Goal: Task Accomplishment & Management: Manage account settings

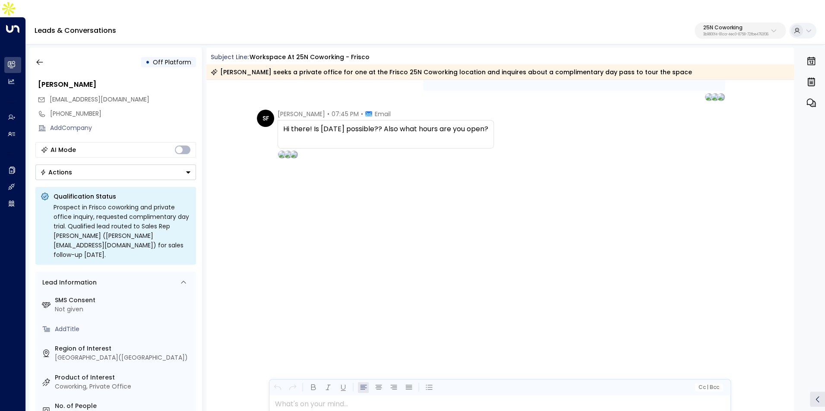
scroll to position [1270, 0]
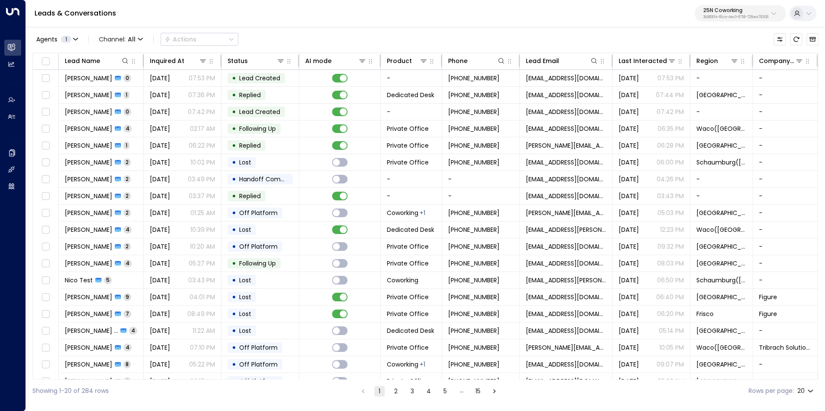
click at [738, 16] on p "3b9800f4-81ca-4ec0-8758-72fbe4763f36" at bounding box center [735, 17] width 65 height 3
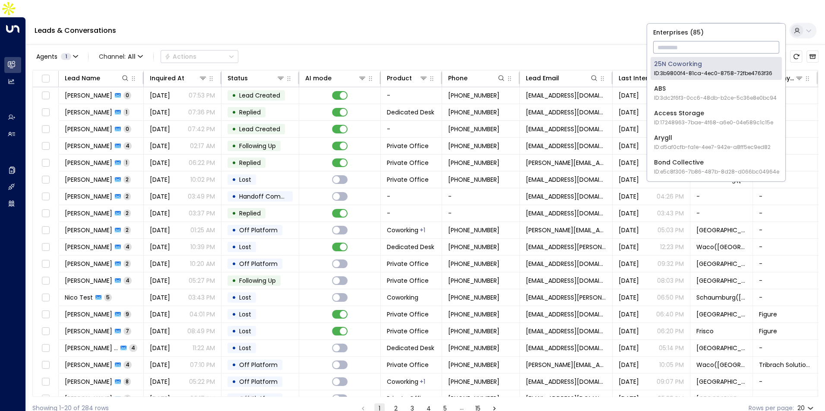
click at [710, 41] on input "text" at bounding box center [716, 47] width 126 height 16
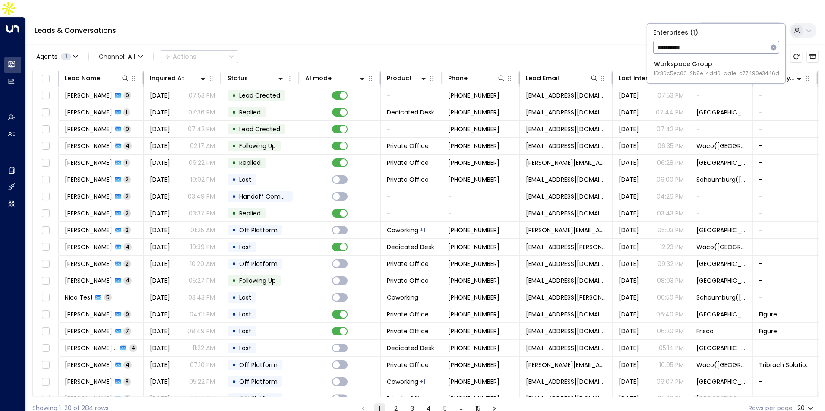
type input "*********"
click at [673, 70] on span "ID: 36c5ec06-2b8e-4dd6-aa1e-c77490e3446d" at bounding box center [716, 74] width 125 height 8
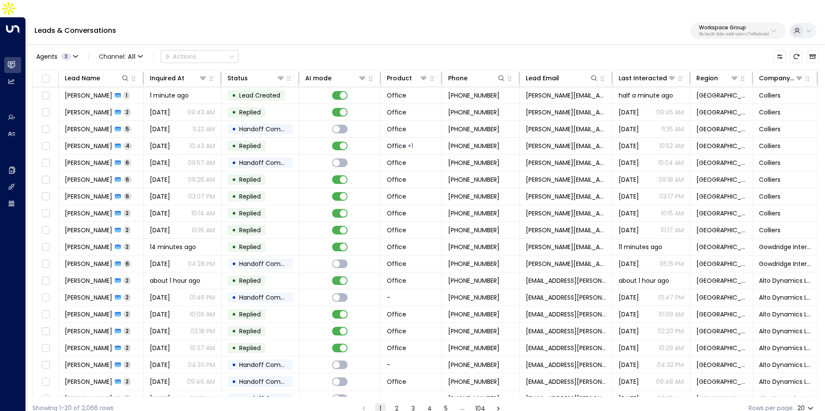
click at [748, 33] on p "36c5ec06-2b8e-4dd6-aa1e-c77490e3446d" at bounding box center [734, 34] width 70 height 3
click at [597, 17] on div "Leads & Conversations Workspace Group 36c5ec06-2b8e-4dd6-aa1e-c77490e3446d" at bounding box center [425, 30] width 799 height 27
click at [171, 70] on th "Inquired At" at bounding box center [183, 78] width 78 height 17
click at [171, 73] on div "Inquired At" at bounding box center [167, 78] width 35 height 10
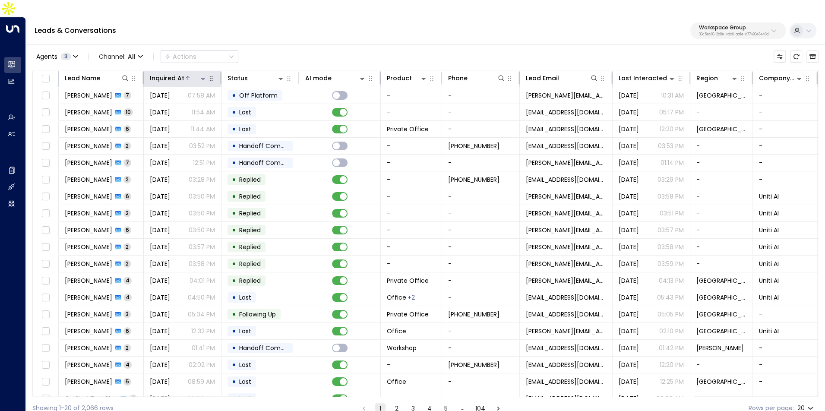
click at [171, 73] on div "Inquired At" at bounding box center [167, 78] width 35 height 10
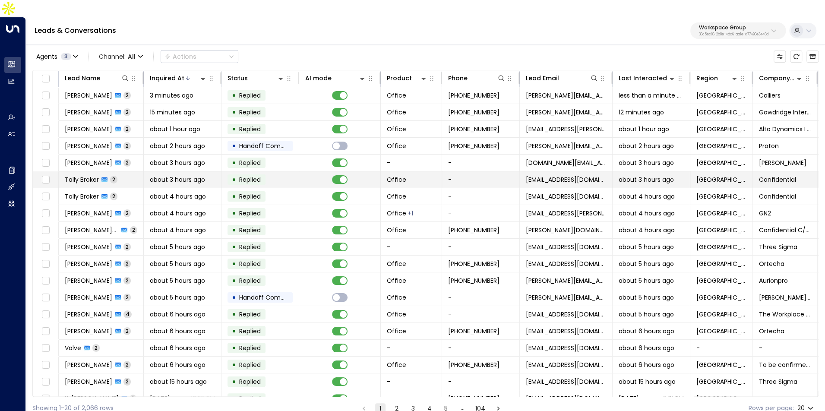
scroll to position [27, 0]
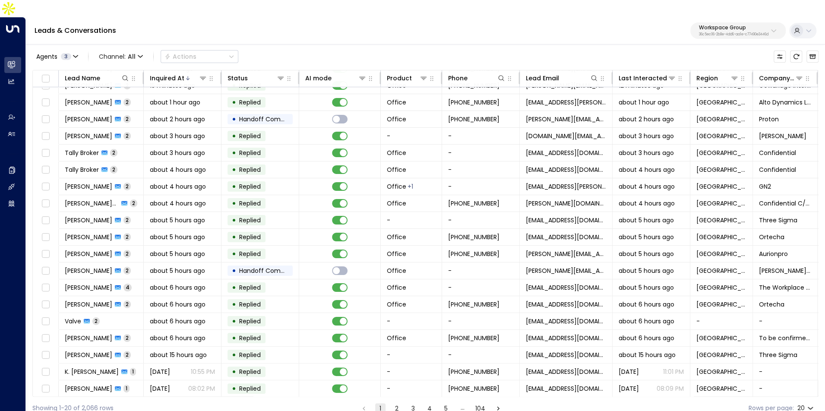
click at [399, 403] on button "2" at bounding box center [397, 408] width 10 height 10
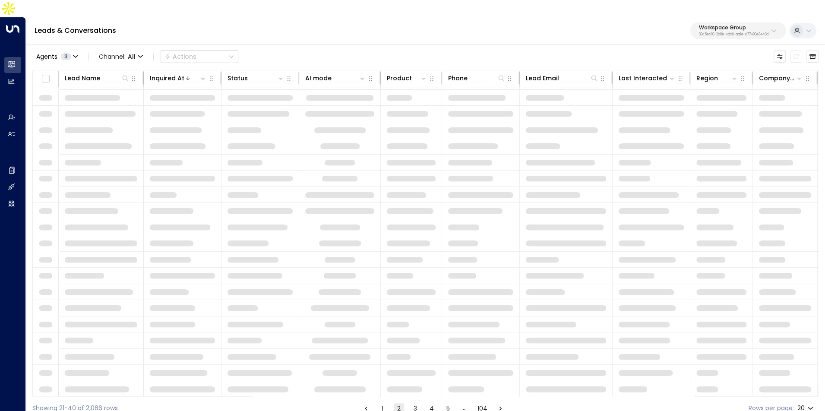
scroll to position [27, 0]
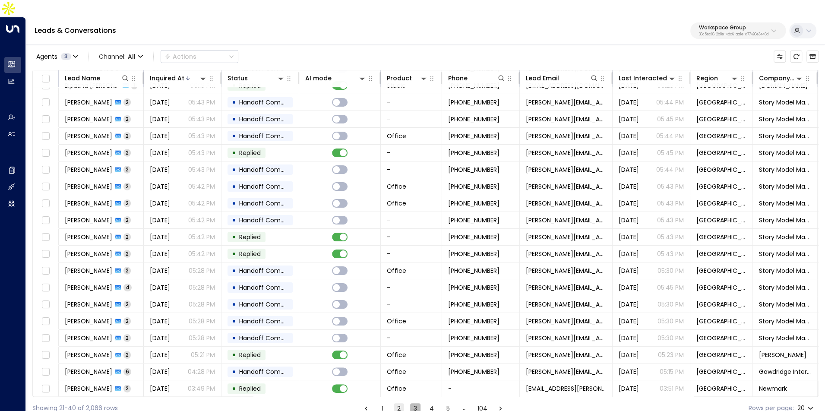
click at [417, 403] on button "3" at bounding box center [415, 408] width 10 height 10
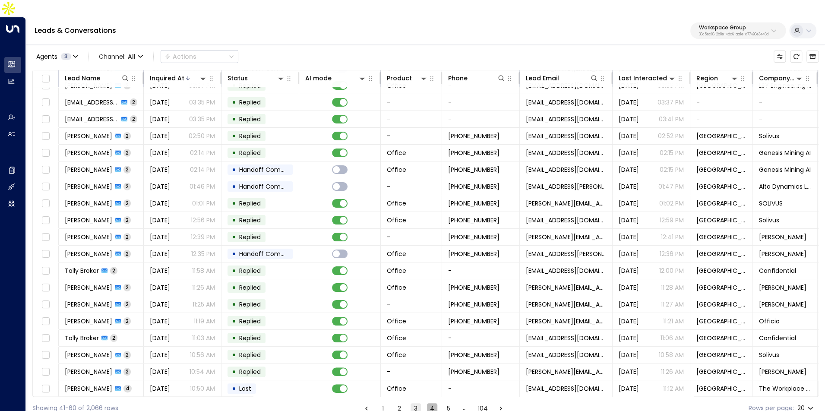
click at [427, 403] on button "4" at bounding box center [432, 408] width 10 height 10
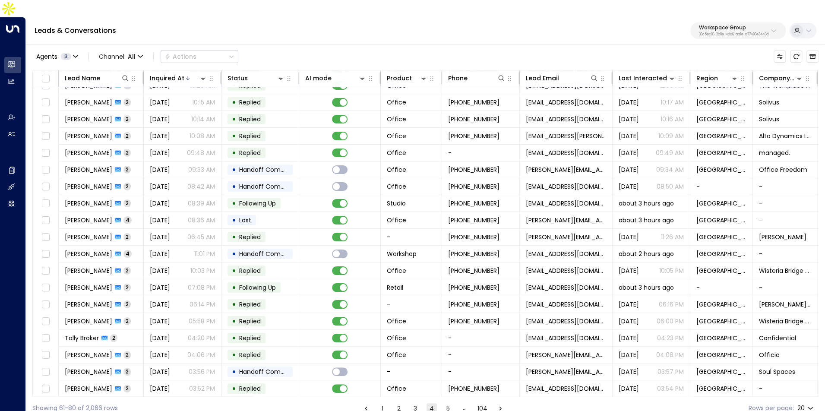
click at [449, 403] on button "5" at bounding box center [448, 408] width 10 height 10
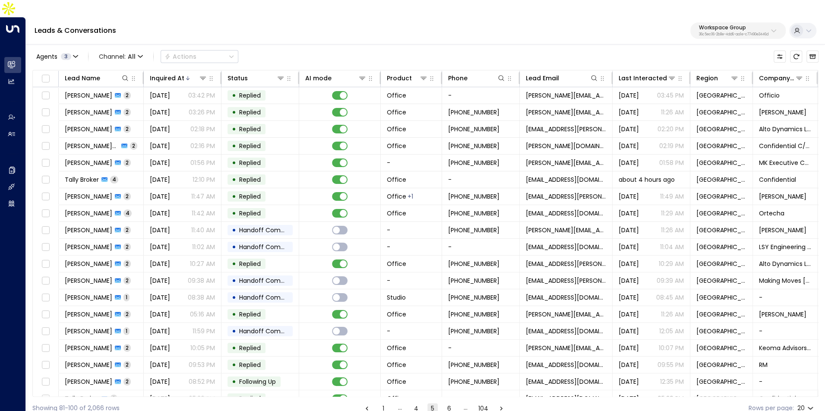
click at [734, 33] on p "36c5ec06-2b8e-4dd6-aa1e-c77490e3446d" at bounding box center [734, 34] width 70 height 3
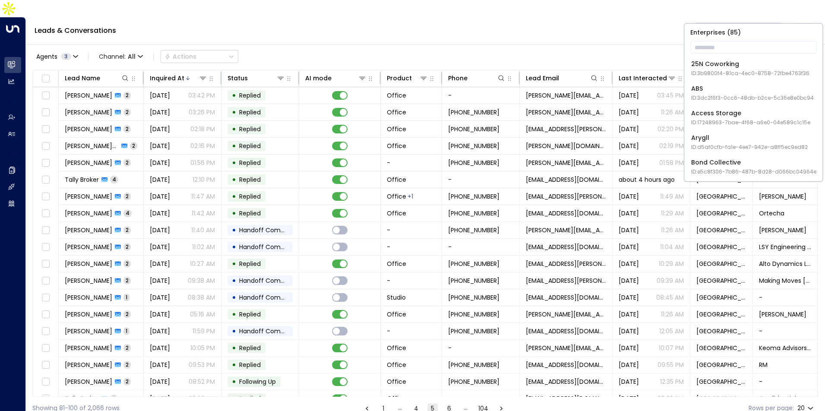
click at [719, 57] on li "25N Coworking ID: 3b9800f4-81ca-4ec0-8758-72fbe4763f36" at bounding box center [753, 68] width 131 height 23
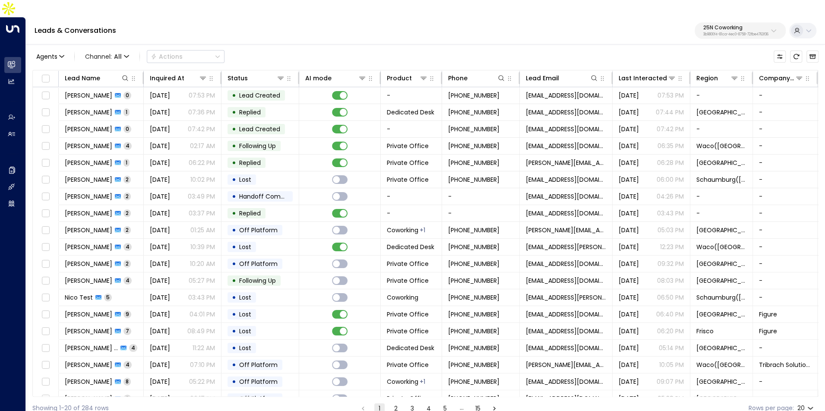
click at [714, 33] on p "3b9800f4-81ca-4ec0-8758-72fbe4763f36" at bounding box center [735, 34] width 65 height 3
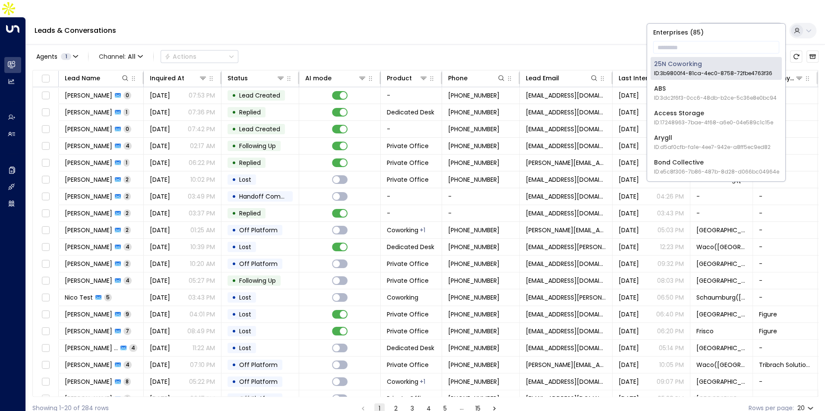
click at [703, 38] on div "Enterprises ( 85 ) ​ 25N Coworking ID: 3b9800f4-81ca-4ec0-8758-72fbe4763f36 ABS…" at bounding box center [716, 103] width 138 height 158
click at [700, 44] on input "text" at bounding box center [716, 47] width 126 height 16
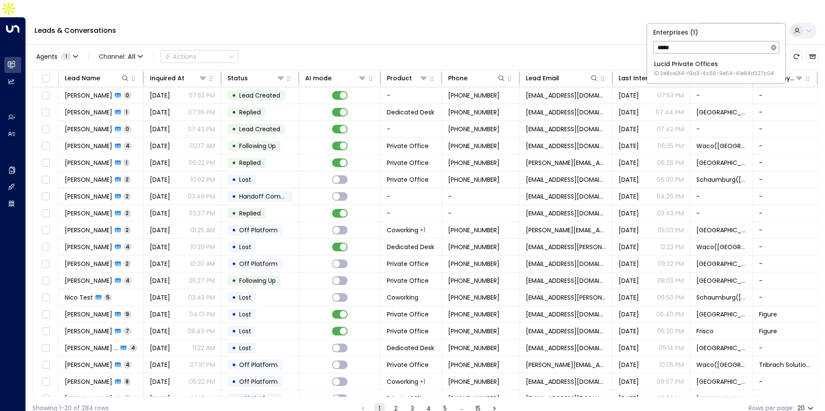
type input "*****"
click at [690, 70] on span "ID: 2e8ce2f4-f9a3-4c66-9e54-41e64d227c04" at bounding box center [714, 74] width 120 height 8
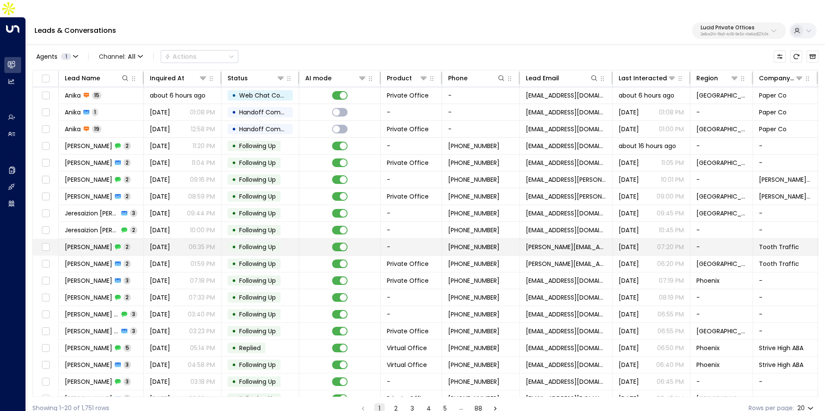
click at [116, 239] on td "[PERSON_NAME] 2" at bounding box center [101, 247] width 85 height 16
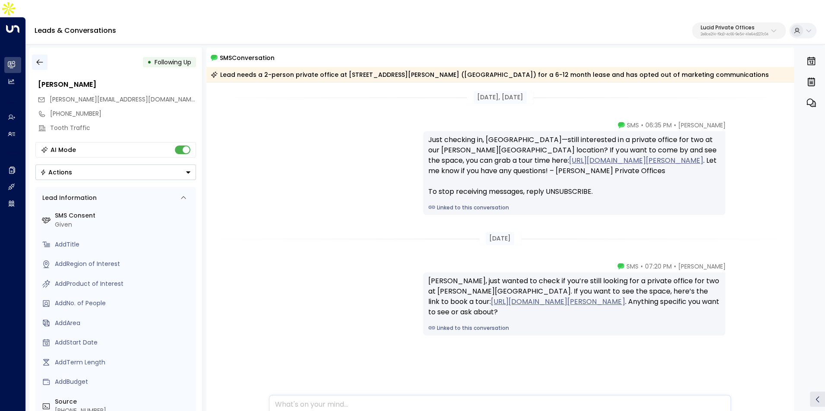
click at [40, 58] on icon "button" at bounding box center [39, 62] width 9 height 9
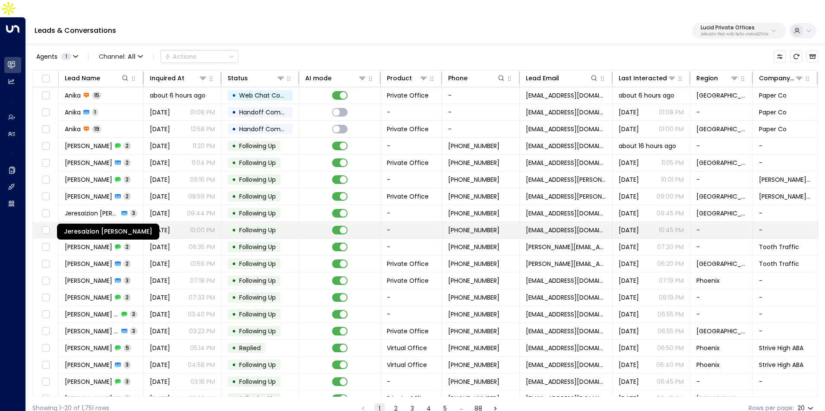
click at [105, 226] on span "Jeresaizion [PERSON_NAME]" at bounding box center [92, 230] width 54 height 9
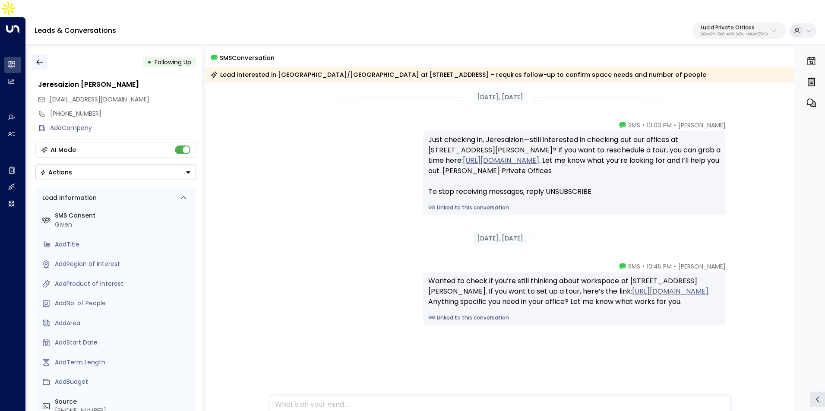
click at [43, 58] on icon "button" at bounding box center [39, 62] width 9 height 9
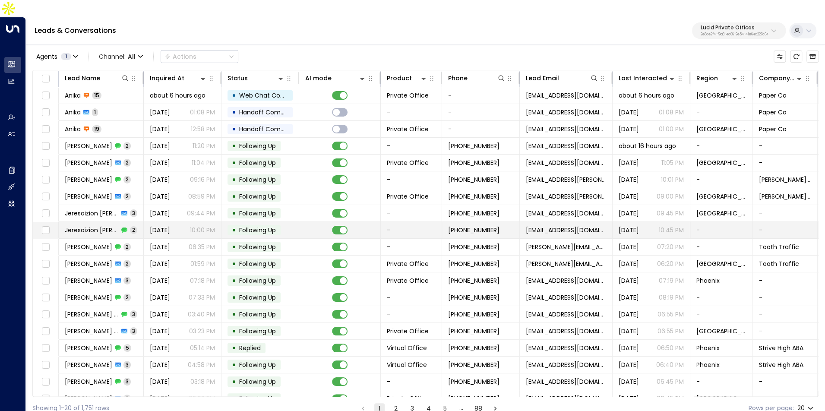
click at [106, 226] on span "Jeresaizion [PERSON_NAME]" at bounding box center [92, 230] width 54 height 9
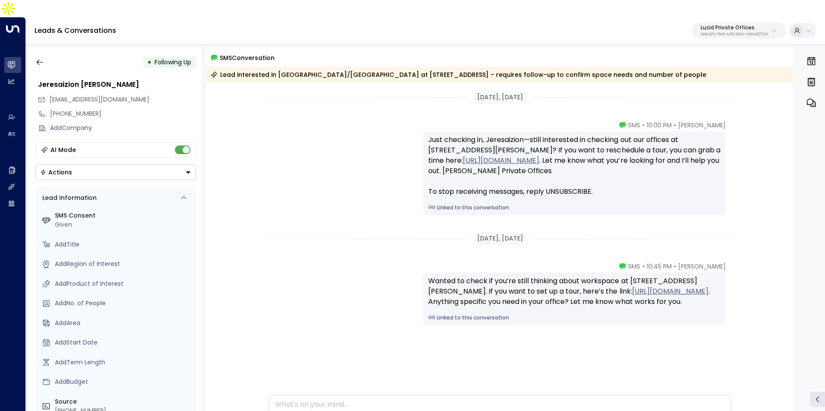
click at [467, 236] on div "[DATE], [DATE]" at bounding box center [500, 239] width 588 height 30
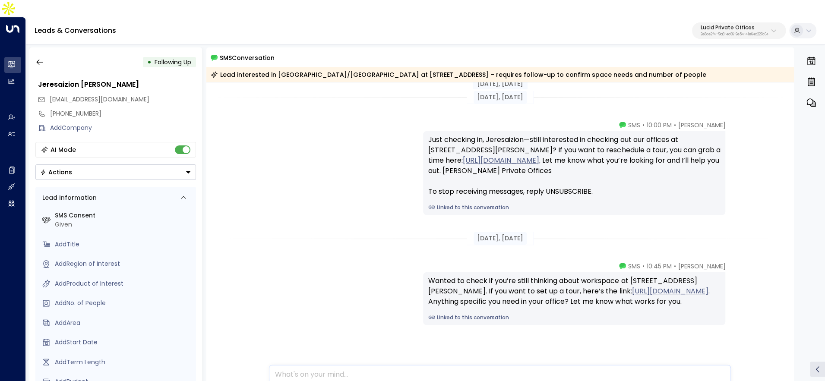
scroll to position [23, 0]
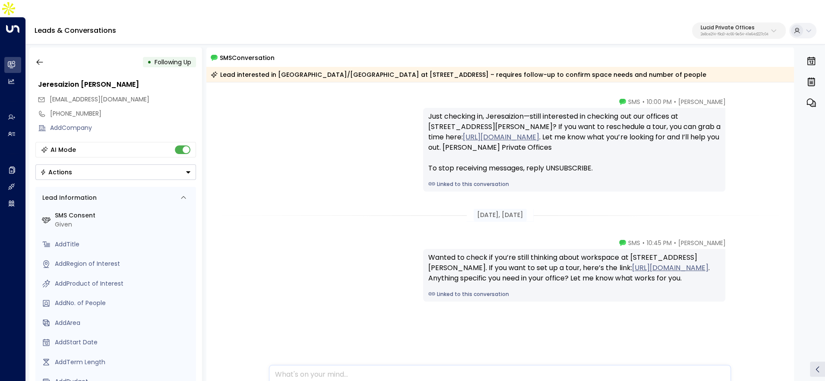
click at [690, 296] on div "[PERSON_NAME] • 10:45 PM • SMS Wanted to check if you’re still thinking about w…" at bounding box center [500, 313] width 588 height 149
click at [40, 58] on icon "button" at bounding box center [39, 62] width 9 height 9
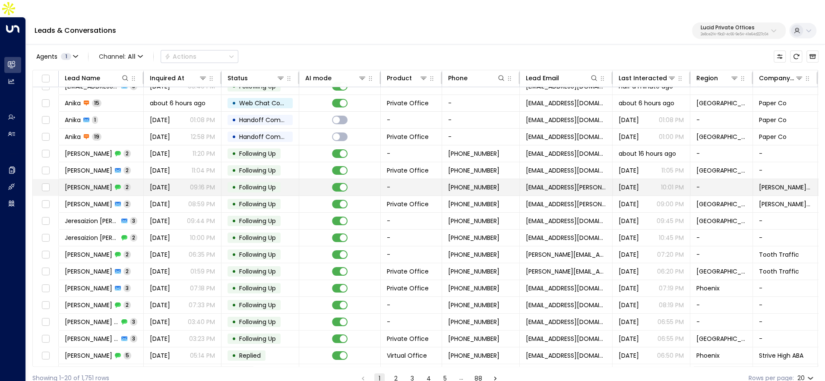
scroll to position [11, 0]
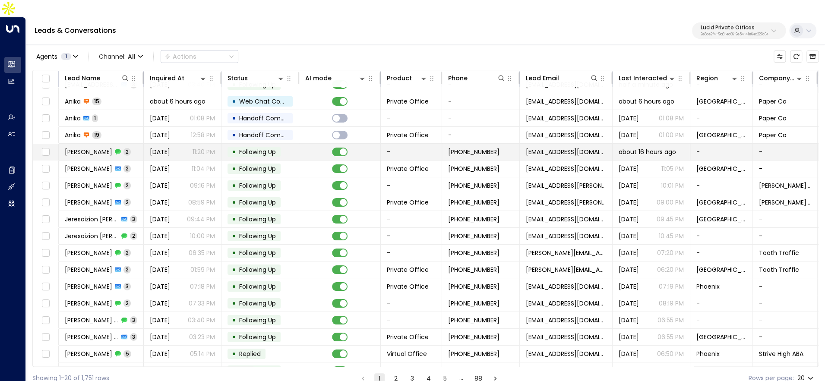
click at [193, 148] on p "11:20 PM" at bounding box center [204, 152] width 22 height 9
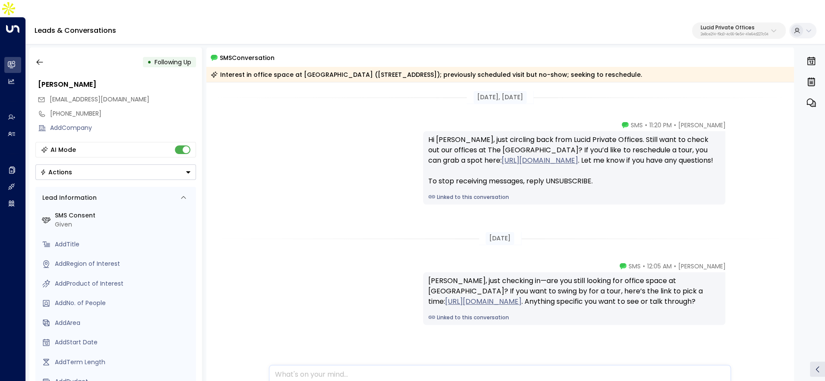
scroll to position [20, 0]
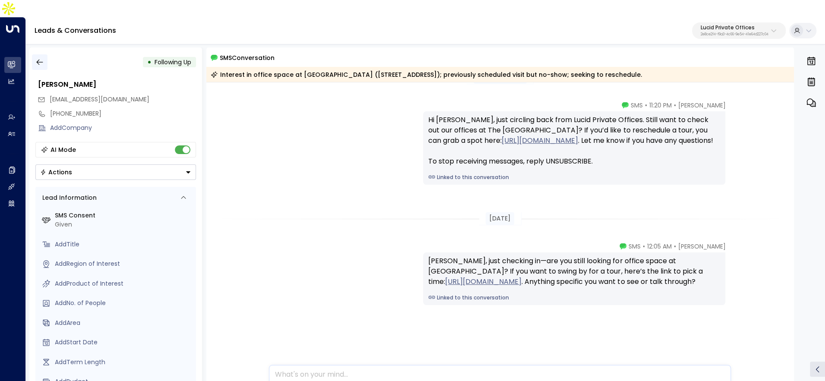
click at [41, 58] on icon "button" at bounding box center [39, 62] width 9 height 9
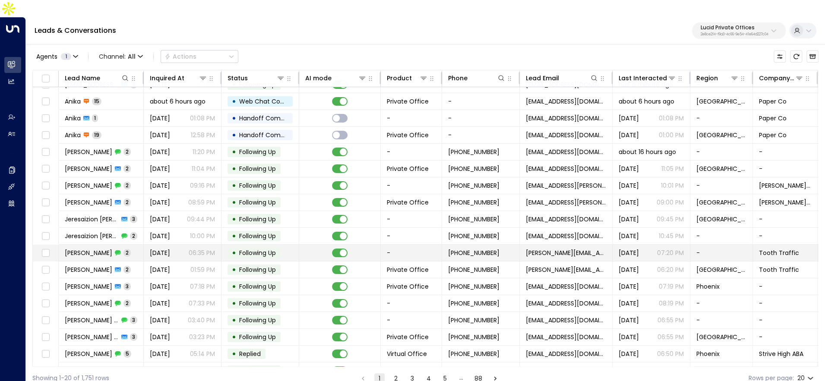
scroll to position [18, 0]
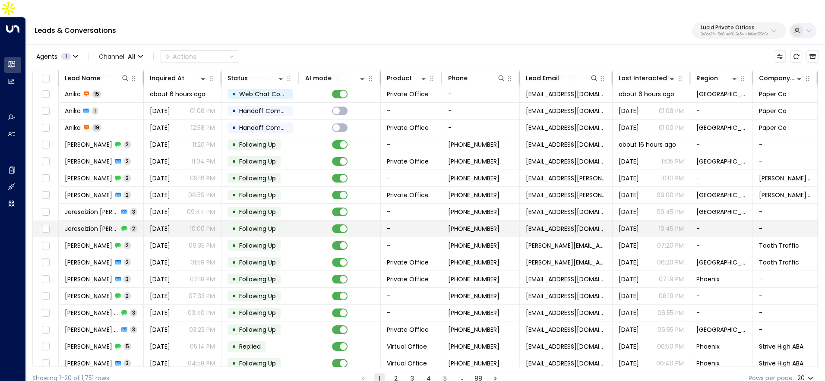
click at [264, 221] on td "• Following Up" at bounding box center [261, 229] width 78 height 16
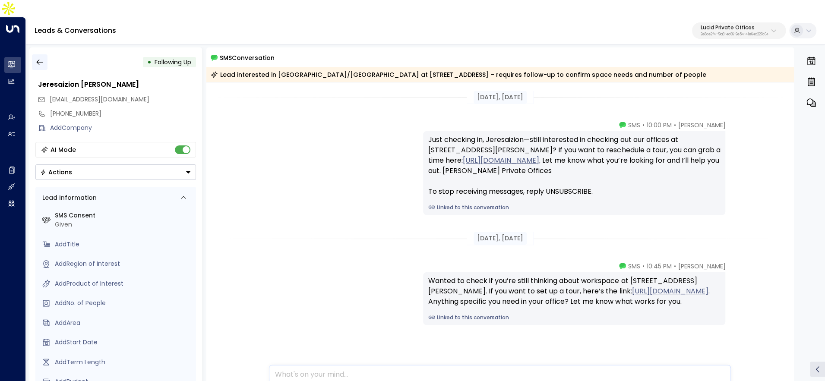
click at [38, 60] on icon "button" at bounding box center [39, 63] width 6 height 6
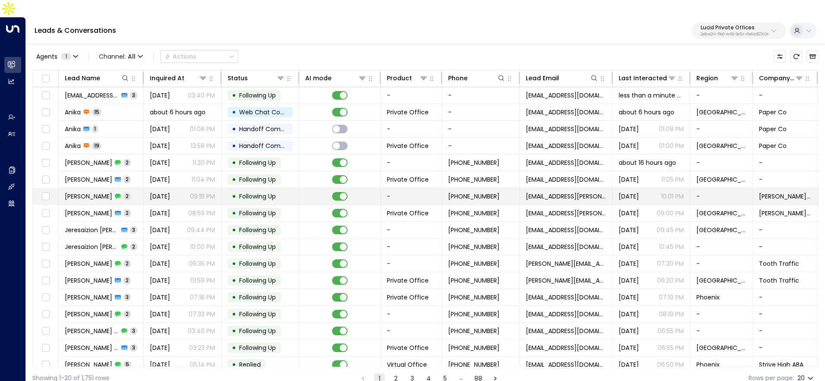
scroll to position [57, 0]
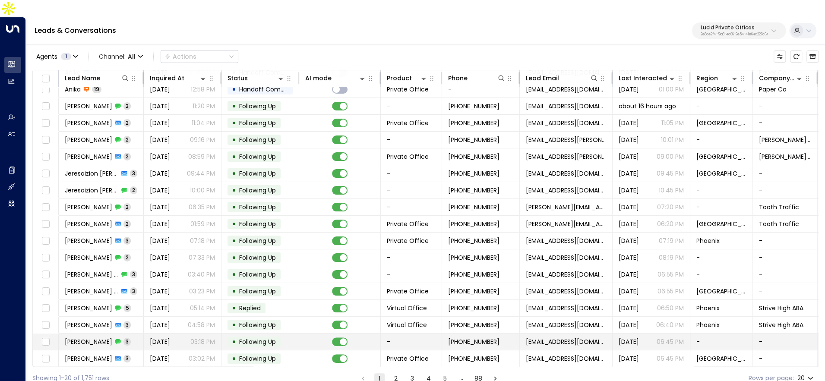
click at [155, 338] on span "[DATE]" at bounding box center [160, 342] width 20 height 9
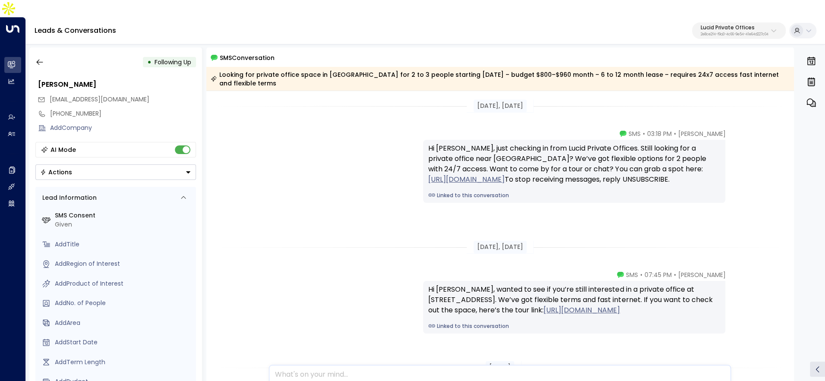
scroll to position [141, 0]
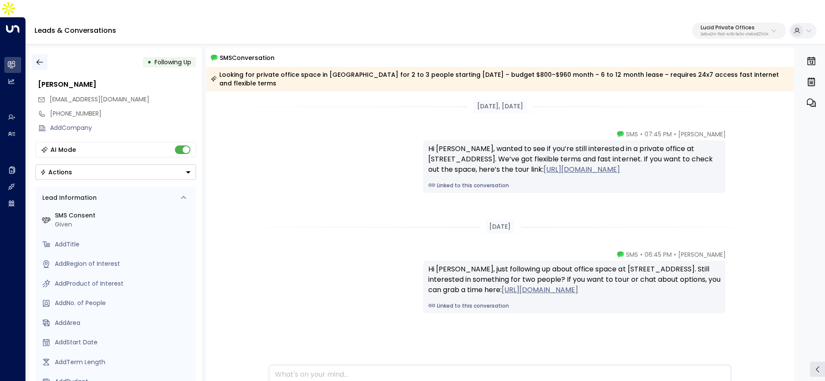
click at [44, 54] on button "button" at bounding box center [40, 62] width 16 height 16
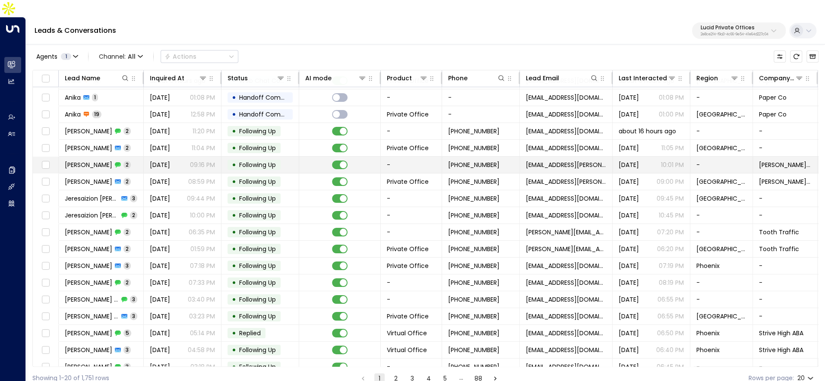
scroll to position [57, 0]
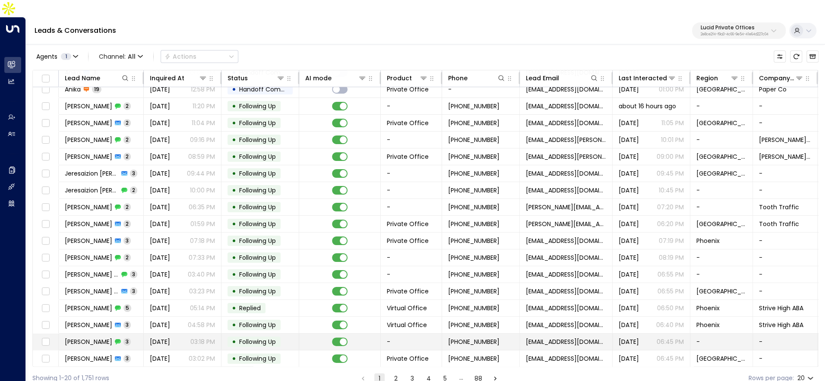
click at [116, 334] on td "[PERSON_NAME] 3" at bounding box center [101, 342] width 85 height 16
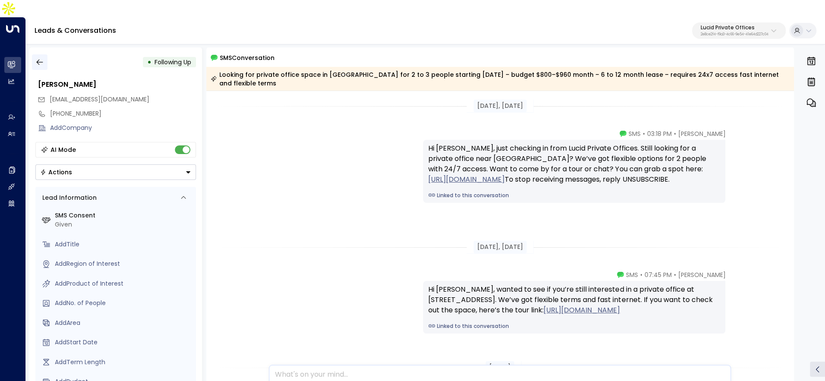
click at [41, 58] on icon "button" at bounding box center [39, 62] width 9 height 9
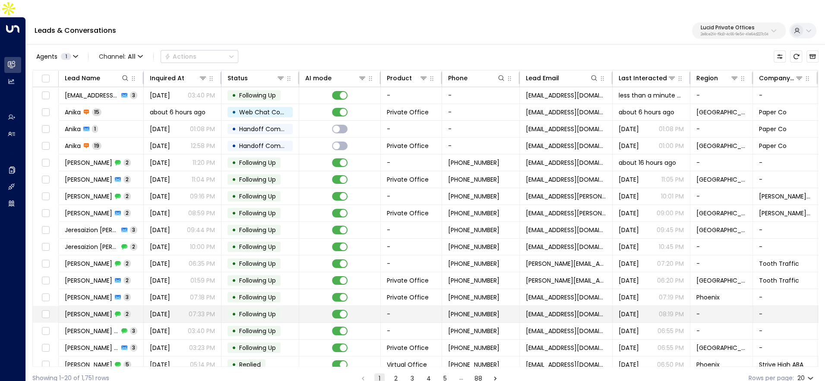
click at [102, 306] on td "[PERSON_NAME] 2" at bounding box center [101, 314] width 85 height 16
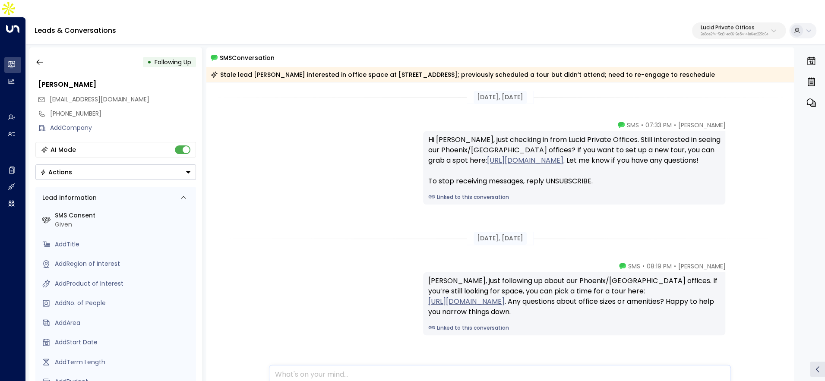
scroll to position [20, 0]
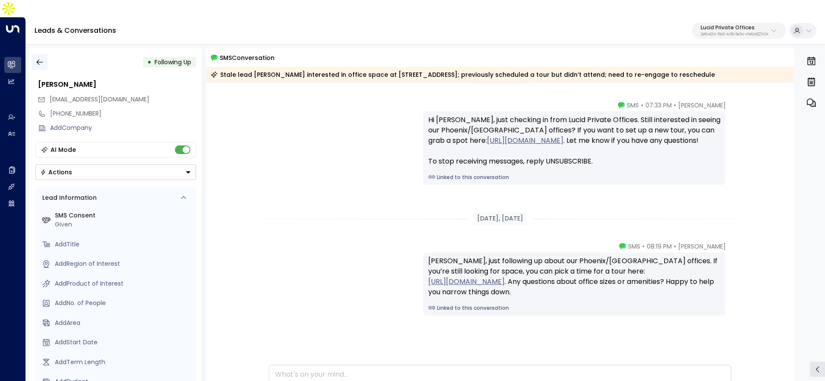
click at [39, 60] on icon "button" at bounding box center [39, 63] width 6 height 6
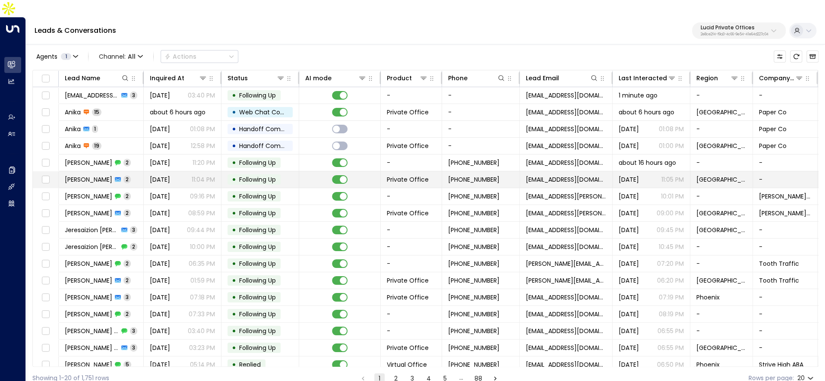
click at [142, 171] on td "[PERSON_NAME] 2" at bounding box center [101, 179] width 85 height 16
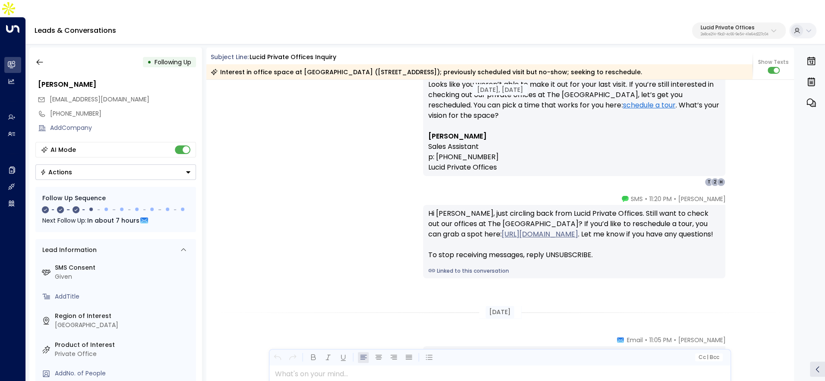
scroll to position [74, 0]
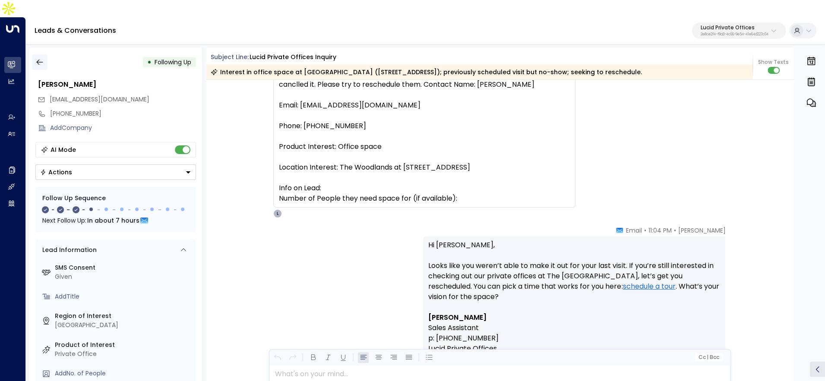
click at [43, 54] on button "button" at bounding box center [40, 62] width 16 height 16
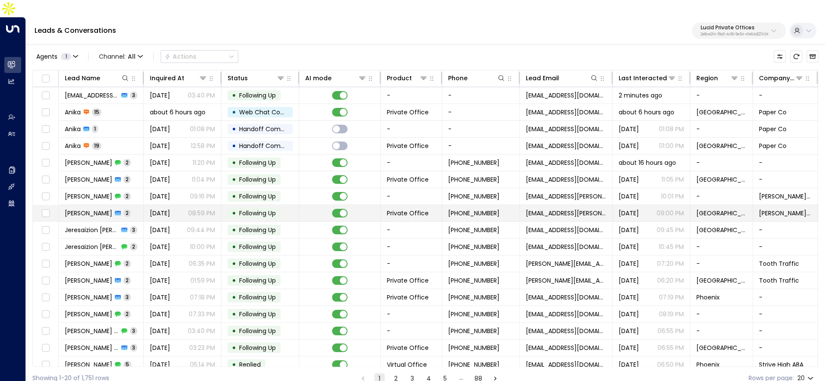
scroll to position [57, 0]
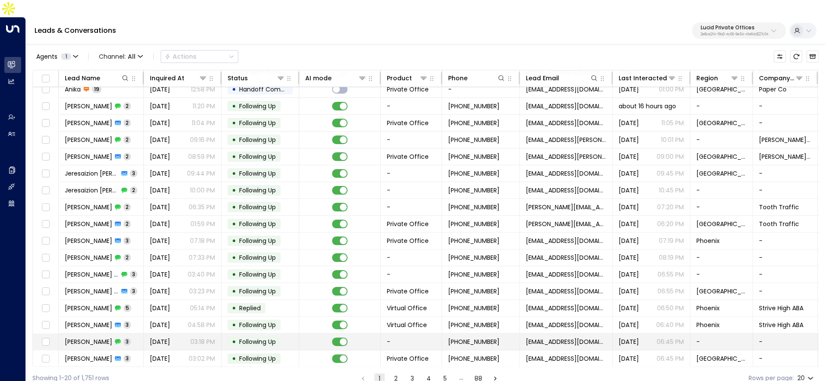
click at [170, 338] on span "[DATE]" at bounding box center [160, 342] width 20 height 9
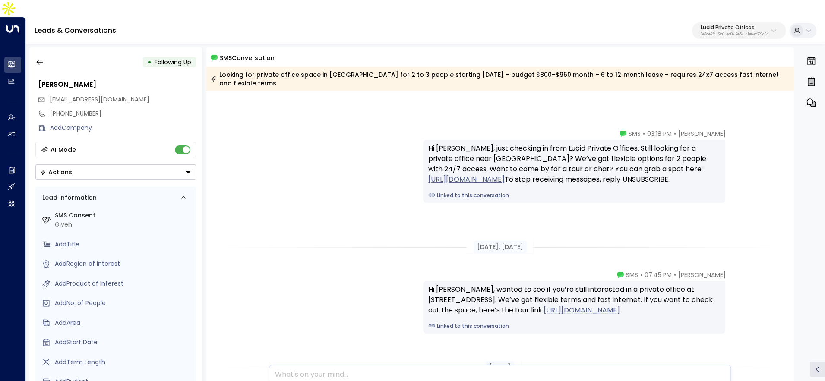
scroll to position [152, 0]
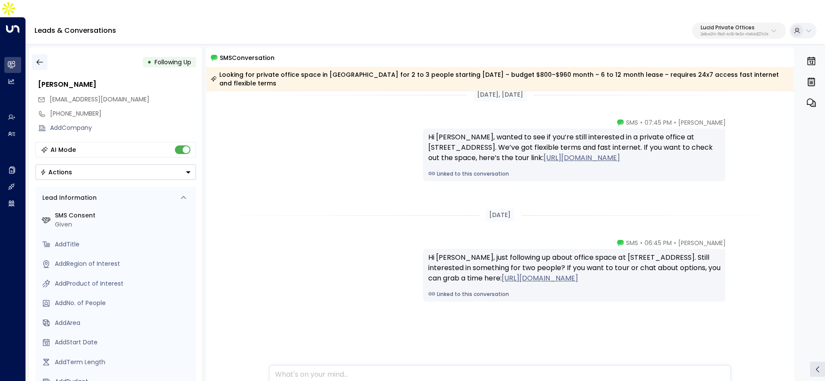
click at [40, 58] on icon "button" at bounding box center [39, 62] width 9 height 9
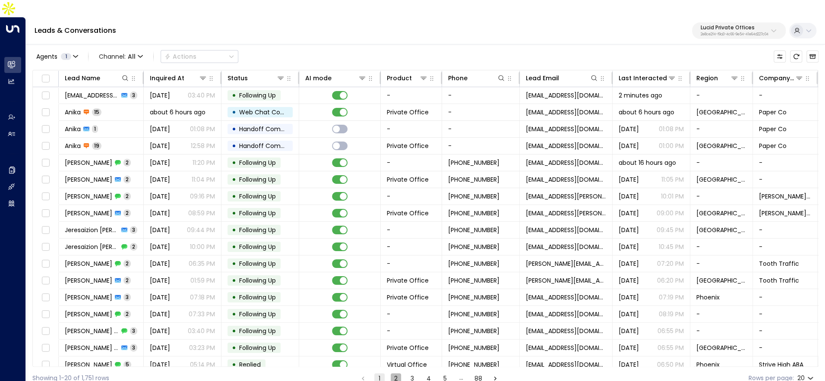
click at [396, 374] on button "2" at bounding box center [396, 379] width 10 height 10
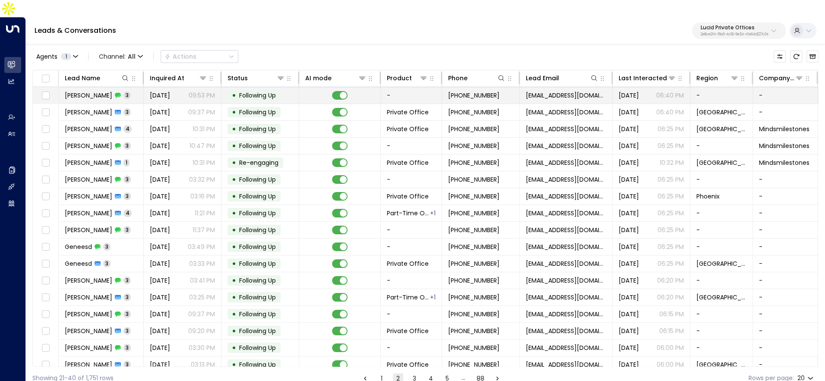
click at [106, 91] on span "[PERSON_NAME]" at bounding box center [88, 95] width 47 height 9
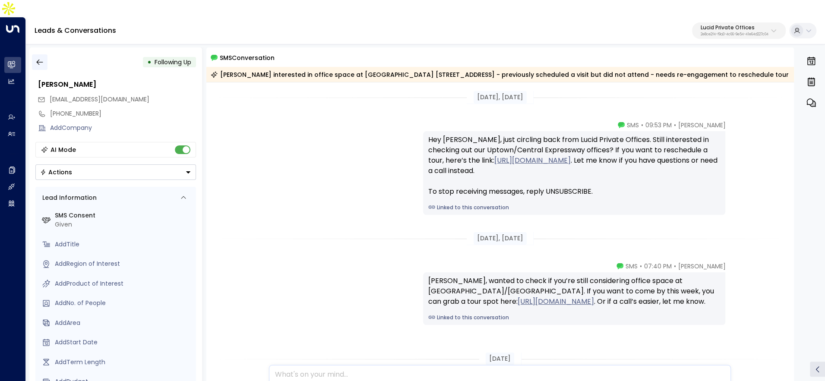
click at [42, 58] on icon "button" at bounding box center [39, 62] width 9 height 9
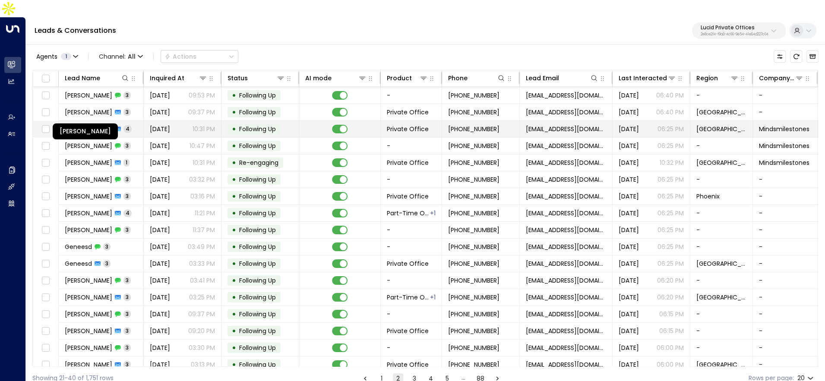
click at [107, 125] on span "[PERSON_NAME]" at bounding box center [88, 129] width 47 height 9
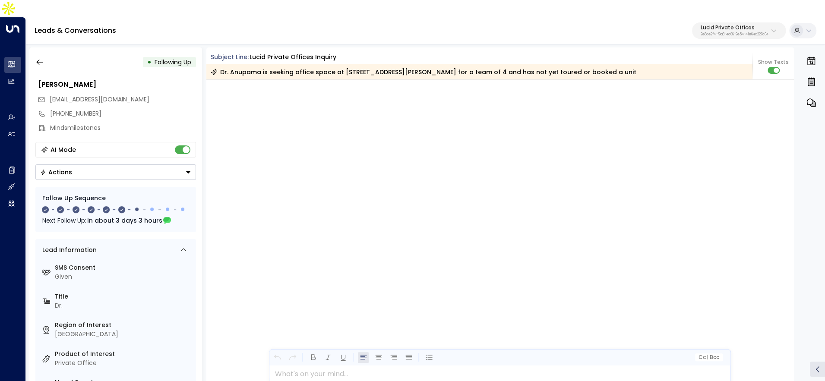
scroll to position [1008, 0]
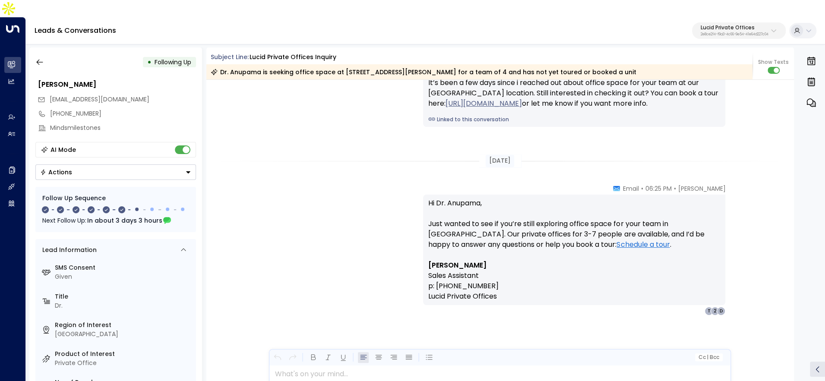
click at [48, 47] on div "• Following Up [PERSON_NAME] [EMAIL_ADDRESS][PERSON_NAME][DOMAIN_NAME] [PHONE_N…" at bounding box center [115, 222] width 173 height 351
click at [44, 54] on button "button" at bounding box center [40, 62] width 16 height 16
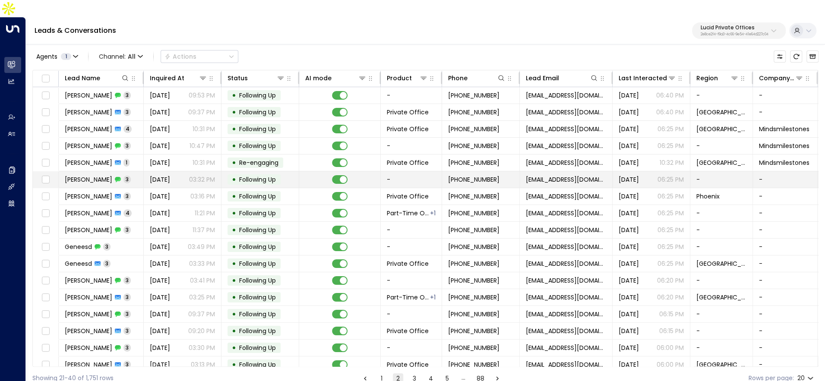
click at [98, 175] on span "[PERSON_NAME]" at bounding box center [88, 179] width 47 height 9
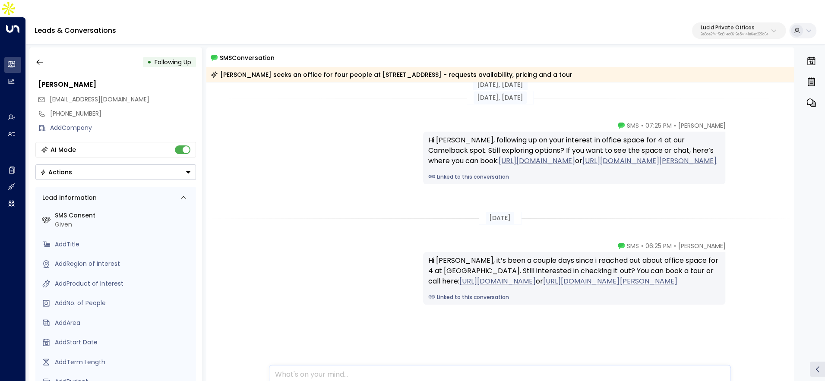
scroll to position [154, 0]
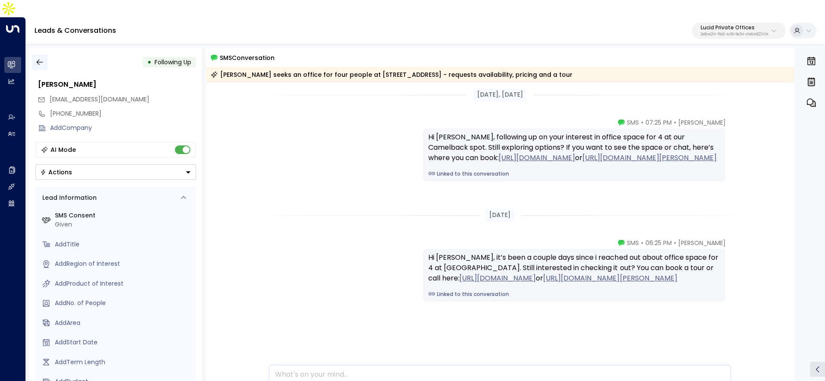
click at [39, 58] on icon "button" at bounding box center [39, 62] width 9 height 9
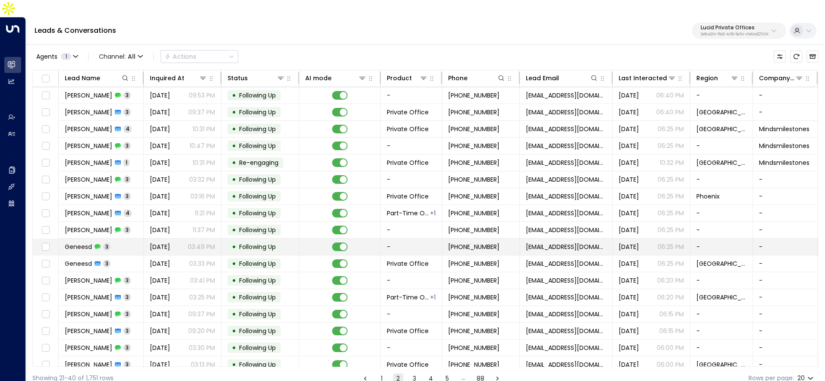
click at [100, 239] on td "Geneesd 3" at bounding box center [101, 247] width 85 height 16
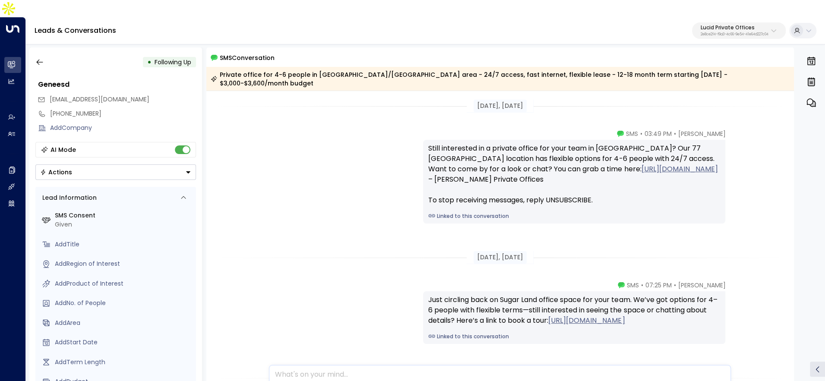
scroll to position [141, 0]
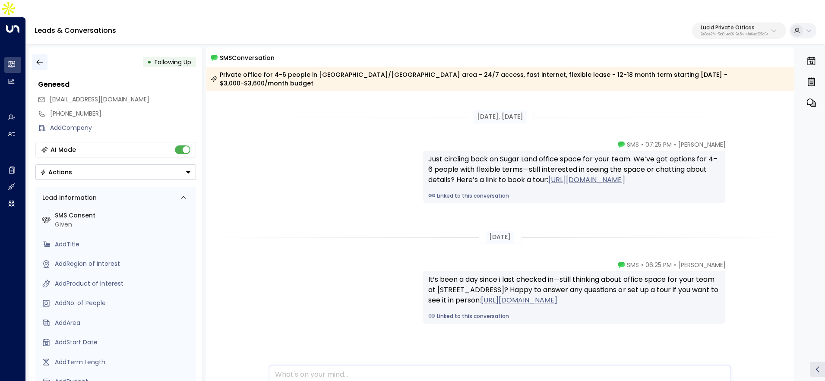
click at [33, 54] on button "button" at bounding box center [40, 62] width 16 height 16
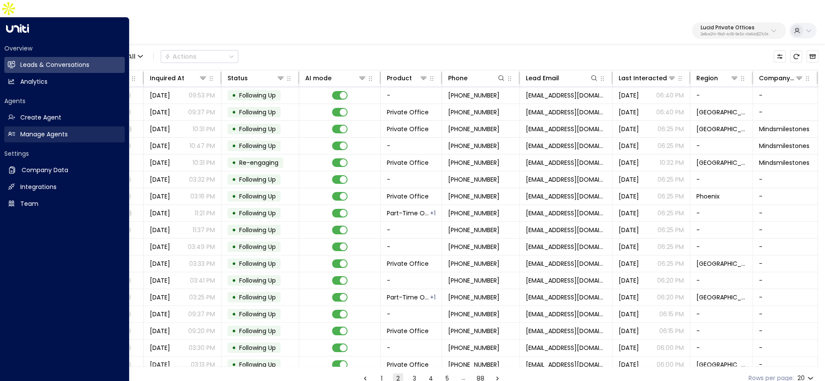
click at [22, 130] on h2 "Manage Agents" at bounding box center [43, 134] width 47 height 9
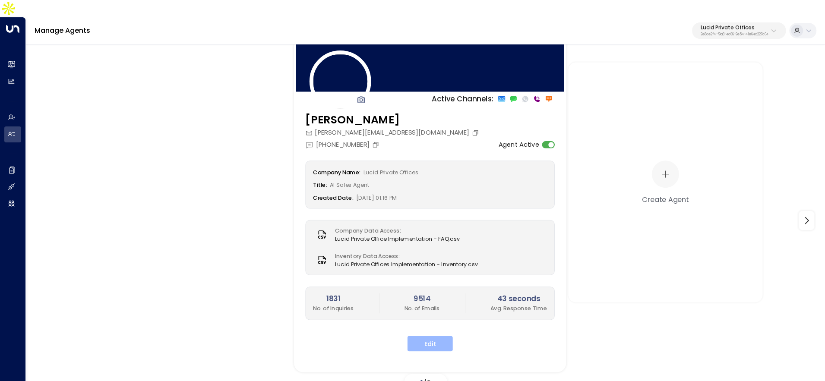
click at [435, 336] on button "Edit" at bounding box center [430, 344] width 45 height 16
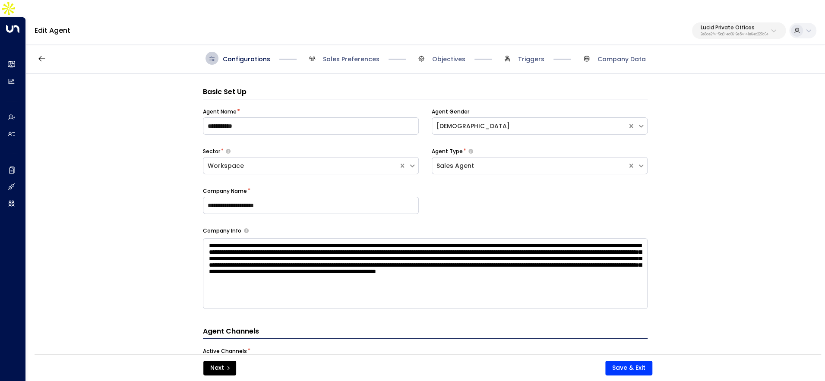
scroll to position [13, 0]
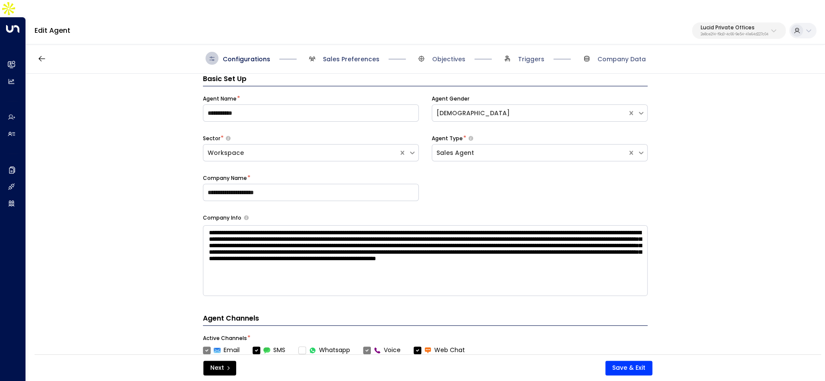
click at [325, 55] on span "Sales Preferences" at bounding box center [351, 59] width 57 height 9
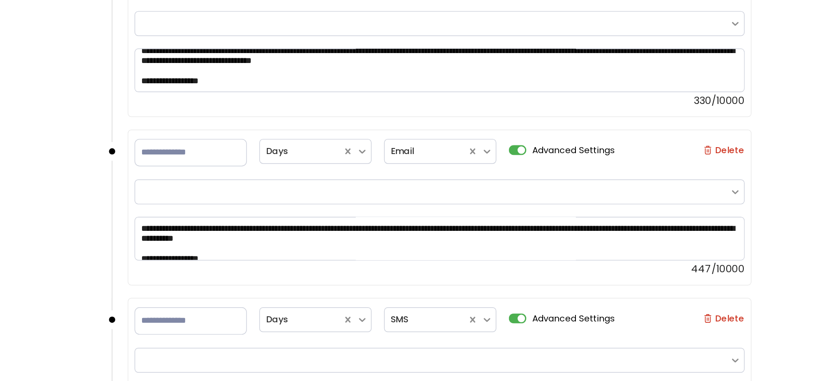
scroll to position [1354, 0]
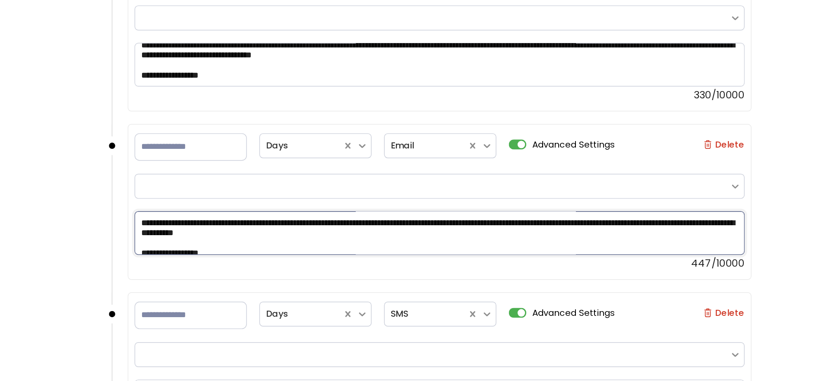
click at [271, 235] on textarea "**********" at bounding box center [432, 240] width 423 height 30
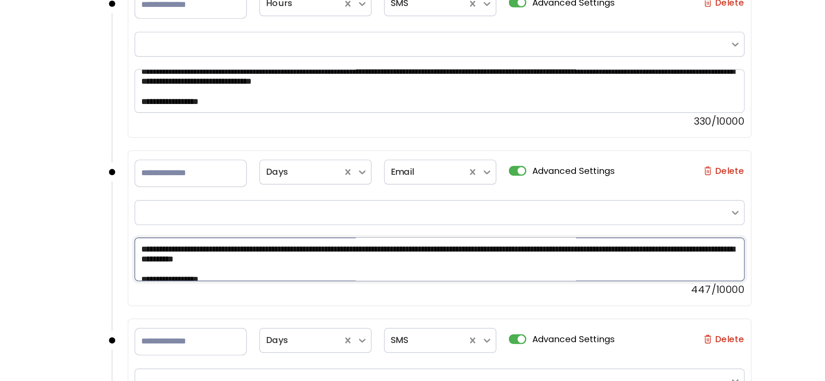
scroll to position [1326, 0]
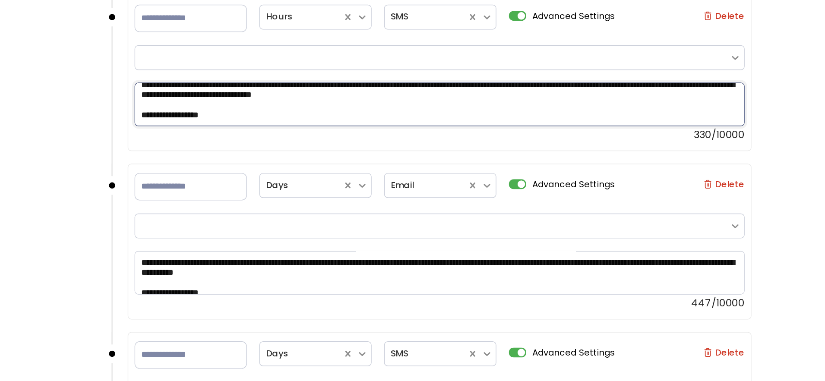
click at [257, 140] on textarea "**********" at bounding box center [432, 151] width 423 height 30
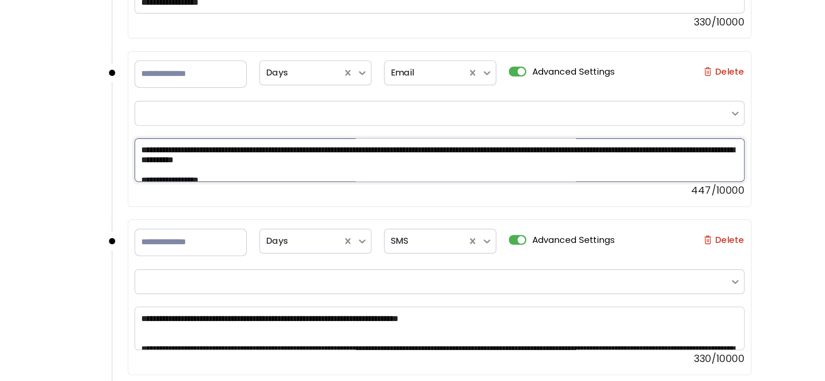
click at [261, 176] on textarea "**********" at bounding box center [432, 190] width 423 height 30
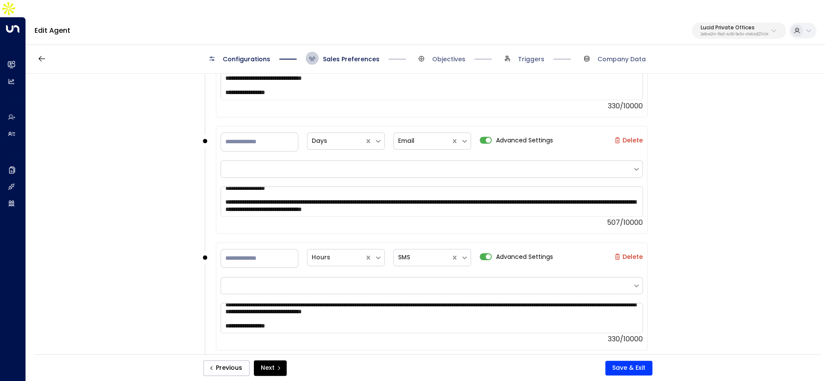
scroll to position [0, 0]
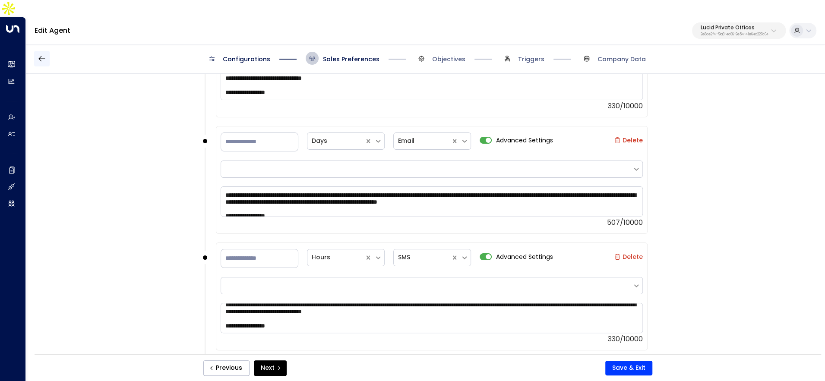
click at [47, 51] on button "button" at bounding box center [42, 59] width 16 height 16
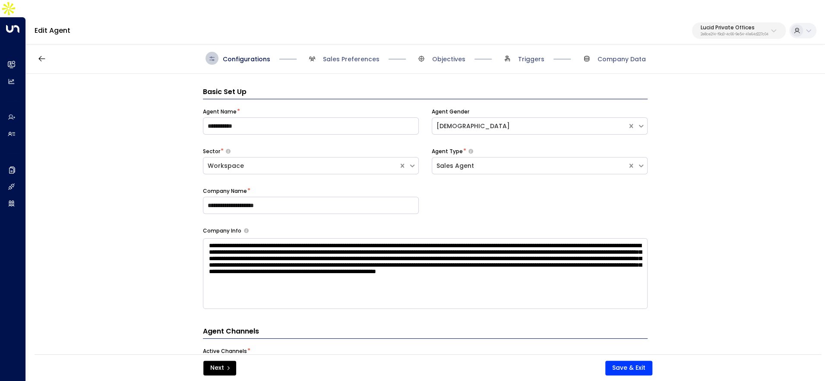
scroll to position [13, 0]
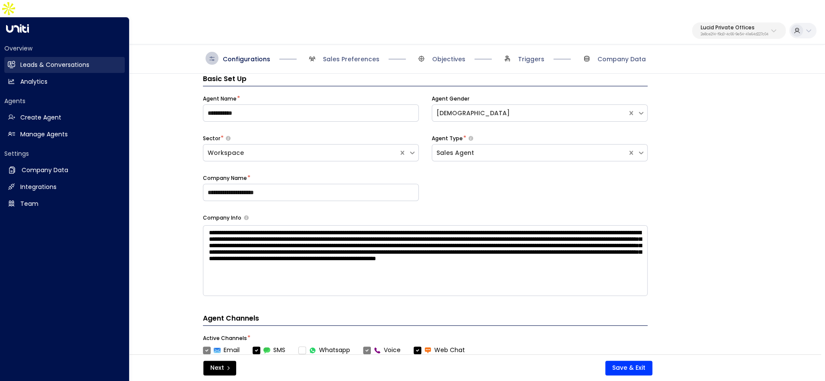
click at [26, 60] on h2 "Leads & Conversations" at bounding box center [54, 64] width 69 height 9
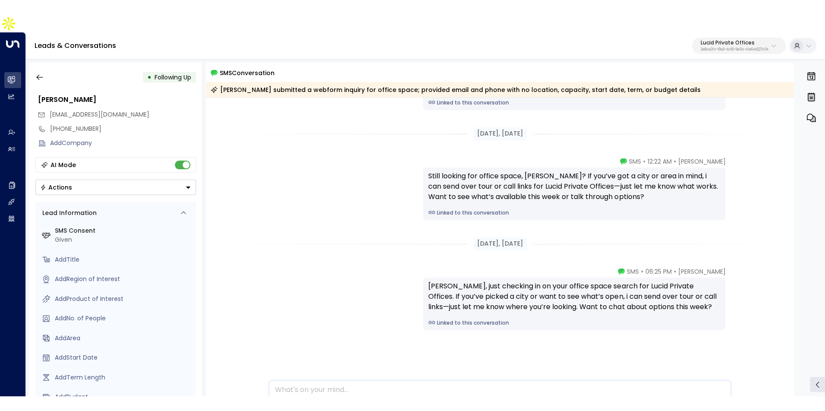
scroll to position [83, 0]
